Goal: Entertainment & Leisure: Consume media (video, audio)

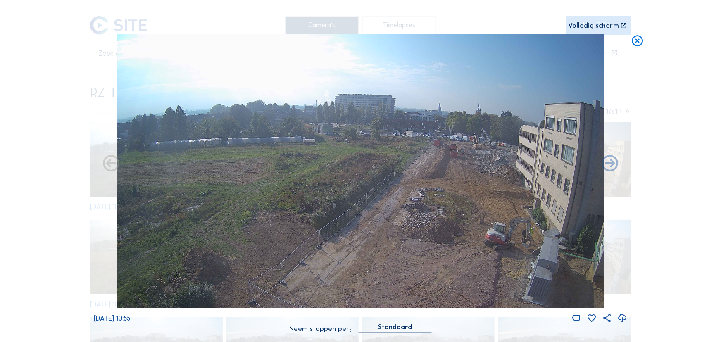
click at [635, 38] on icon at bounding box center [637, 41] width 13 height 14
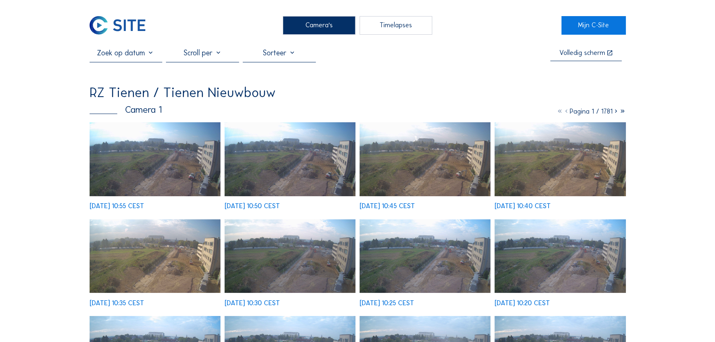
click at [121, 29] on img at bounding box center [118, 25] width 56 height 19
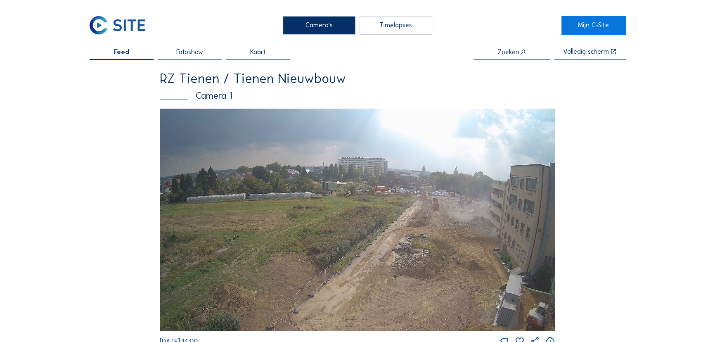
click at [341, 181] on img at bounding box center [358, 220] width 396 height 223
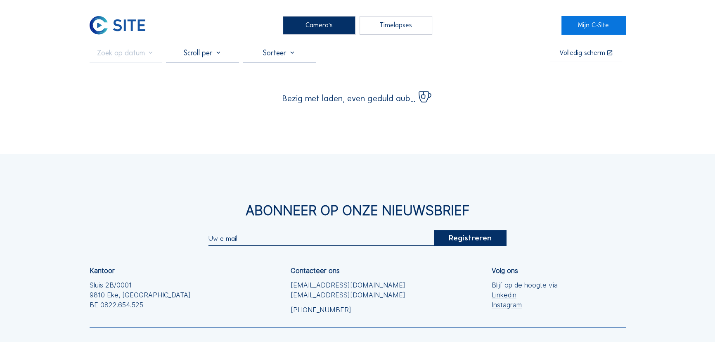
click at [428, 199] on div "Abonneer op onze nieuwsbrief Registreren Kantoor Sluis 2B/0001 [GEOGRAPHIC_DATA…" at bounding box center [357, 289] width 715 height 271
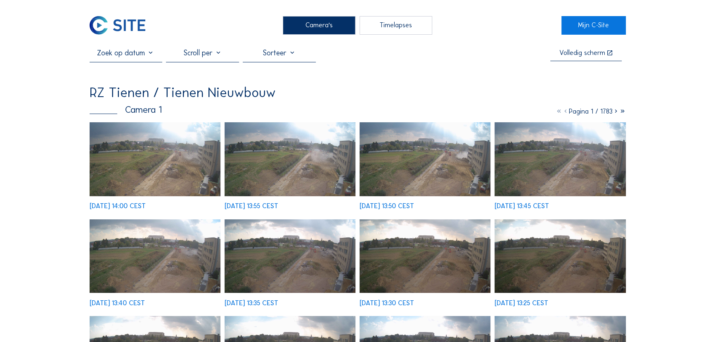
click at [190, 160] on img at bounding box center [155, 159] width 131 height 74
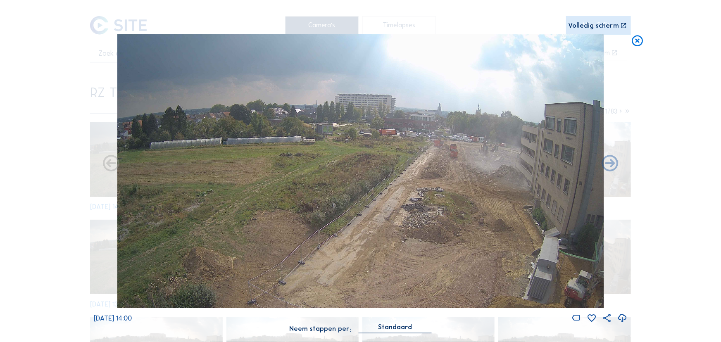
click at [598, 26] on div "Volledig scherm" at bounding box center [593, 25] width 51 height 7
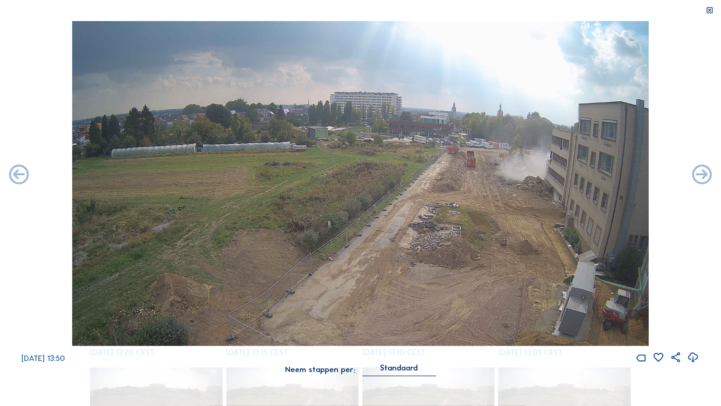
click at [542, 231] on img at bounding box center [360, 183] width 577 height 325
click at [710, 9] on icon at bounding box center [710, 10] width 8 height 8
